Goal: Find specific page/section: Find specific page/section

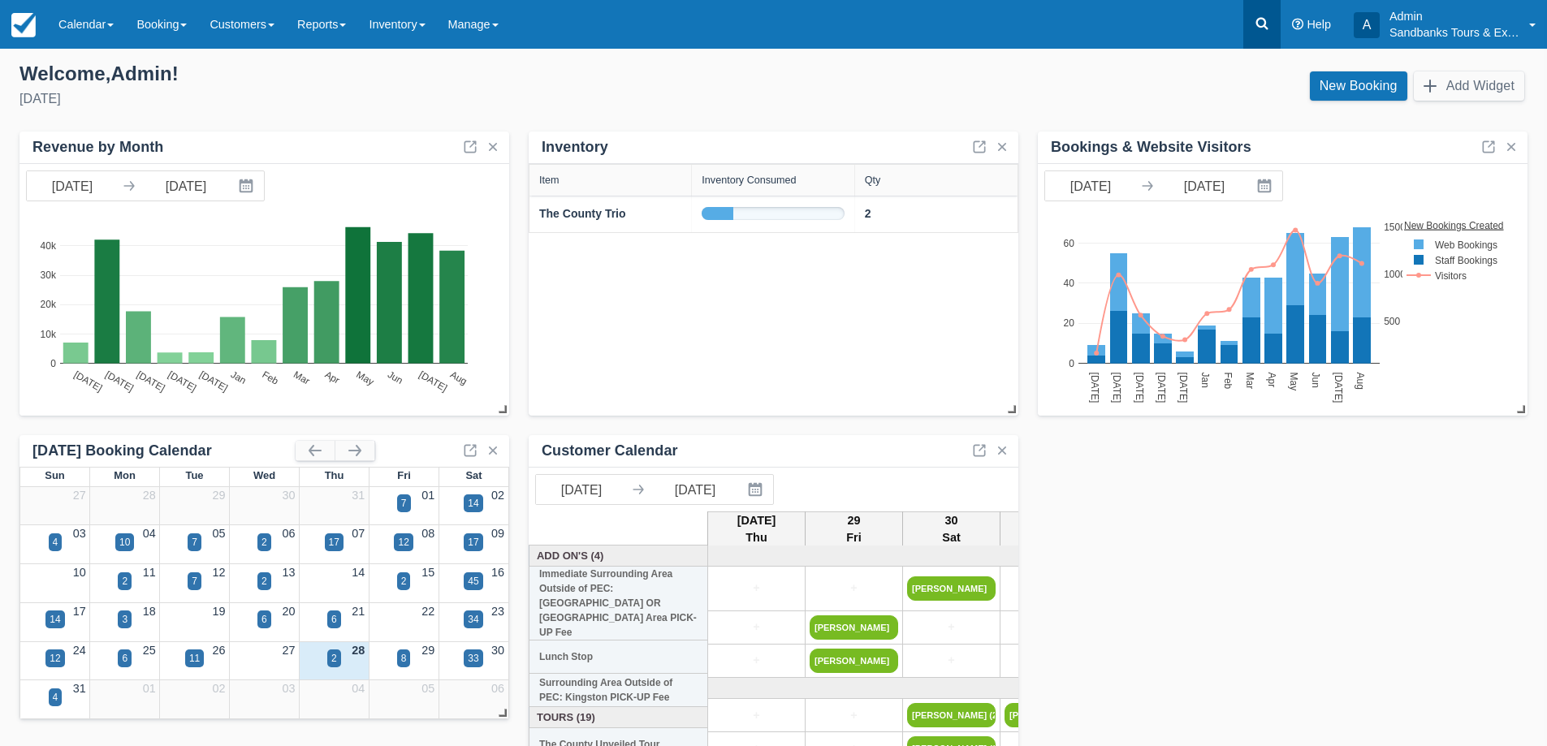
click at [1256, 19] on icon at bounding box center [1261, 23] width 16 height 16
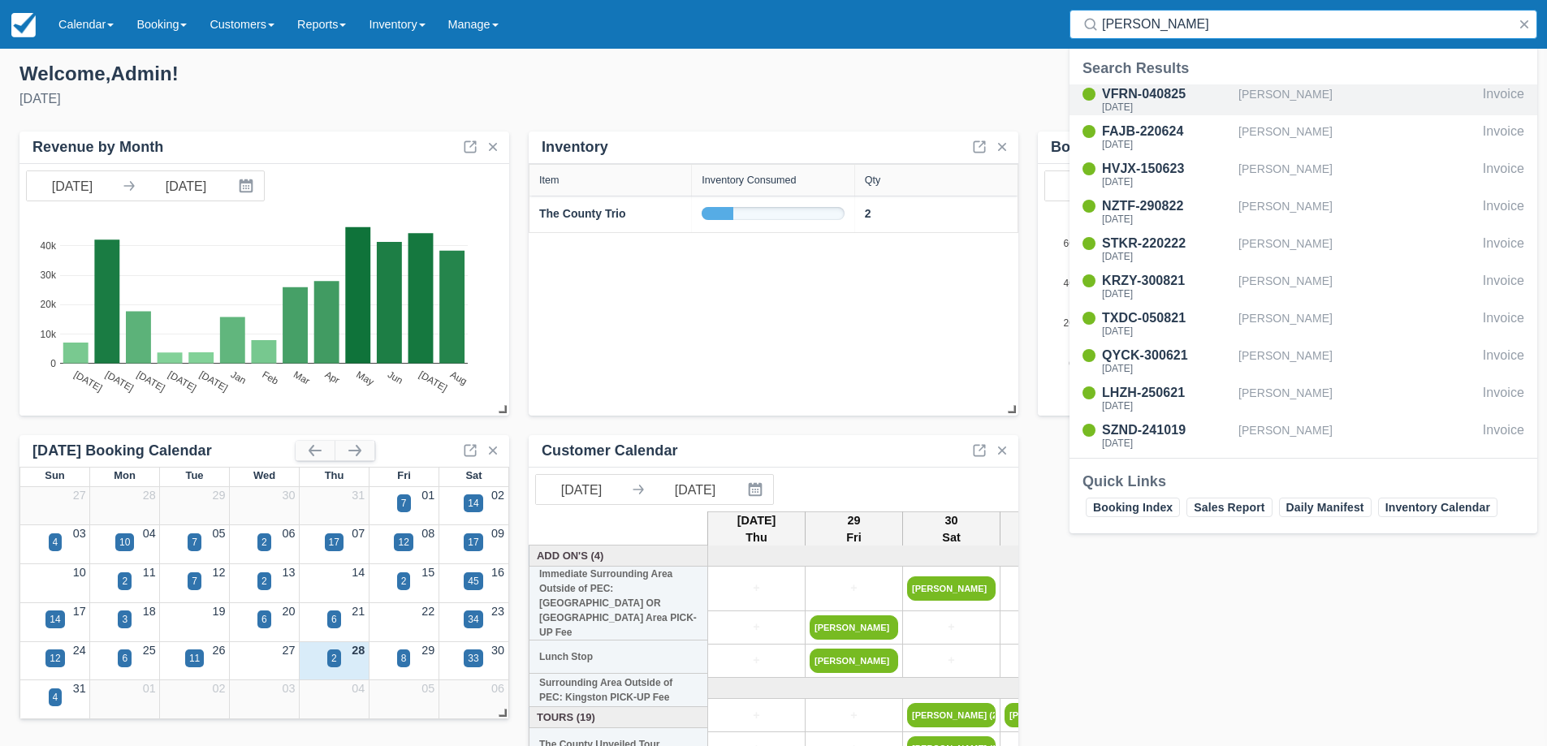
type input "brittany"
click at [1324, 93] on div "Brittany Wroblewski" at bounding box center [1357, 99] width 238 height 31
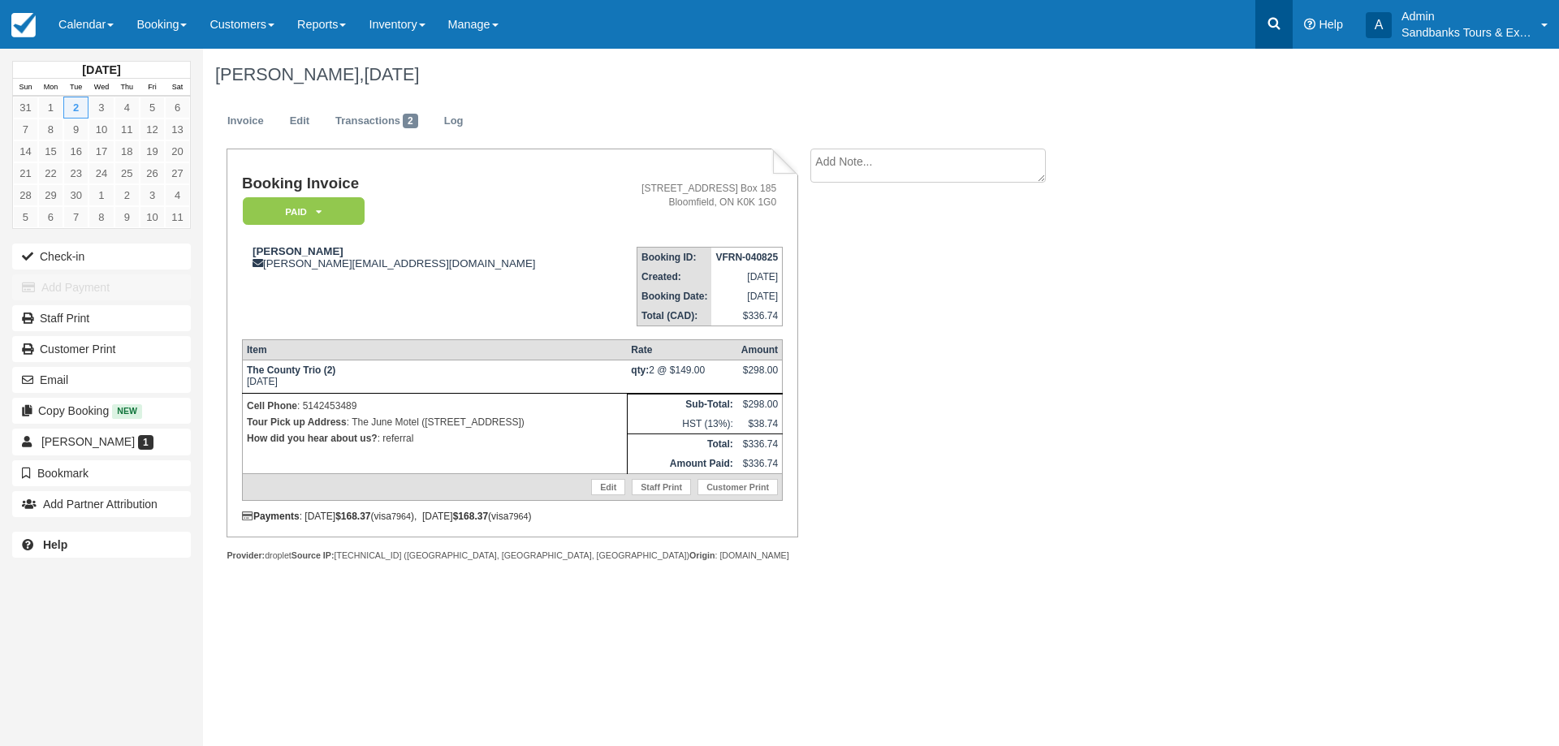
click at [1273, 22] on icon at bounding box center [1274, 23] width 16 height 16
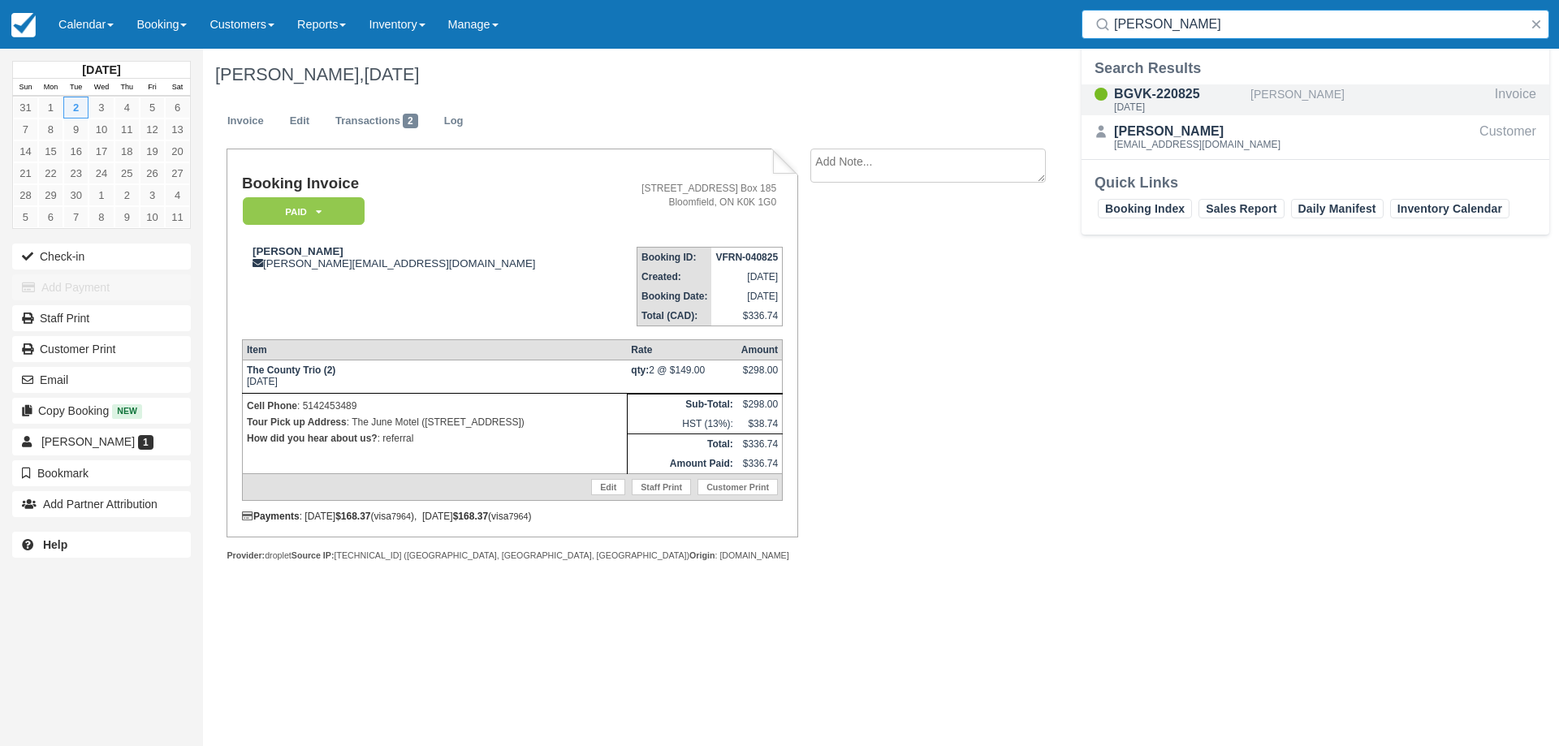
type input "lisa char"
click at [1318, 91] on div "[PERSON_NAME]" at bounding box center [1369, 99] width 238 height 31
